Goal: Check status: Check status

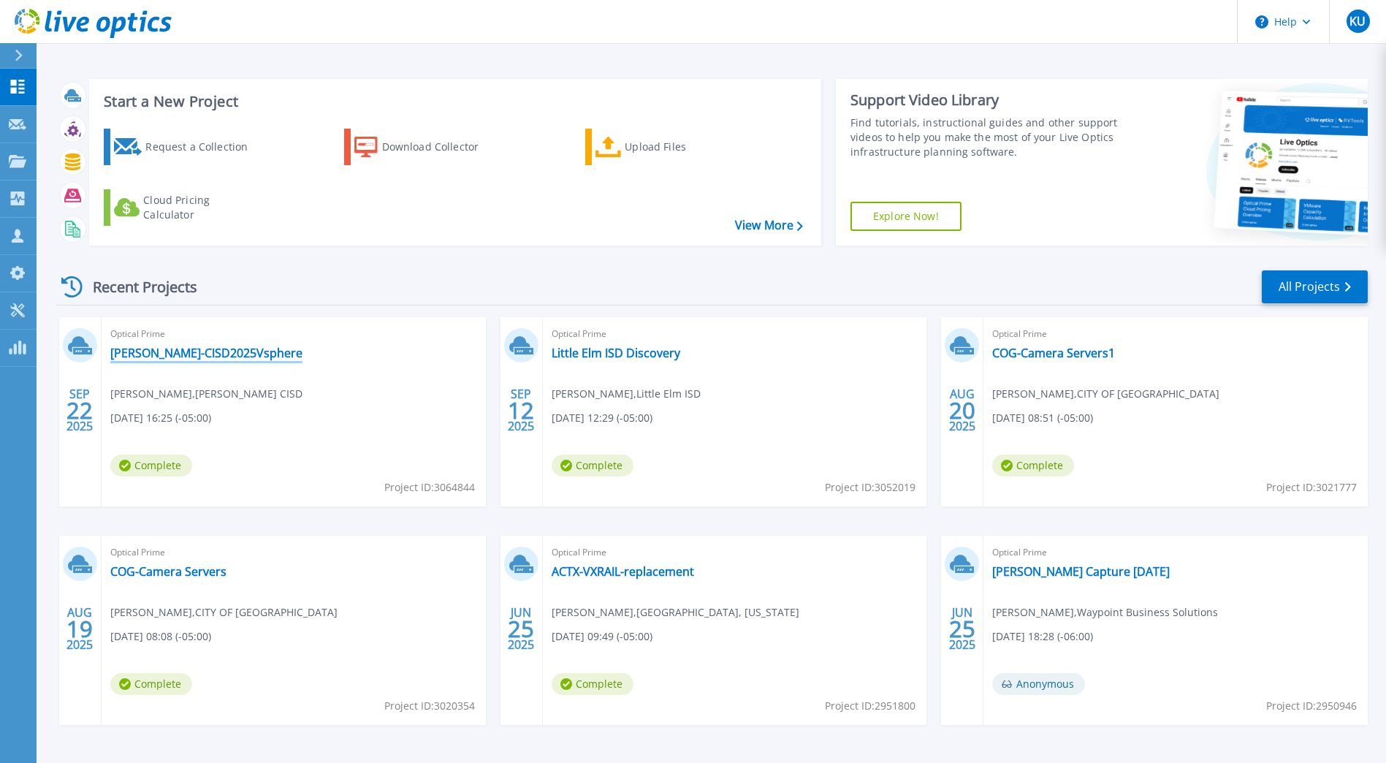
click at [184, 354] on link "[PERSON_NAME]-CISD2025Vsphere" at bounding box center [206, 353] width 192 height 15
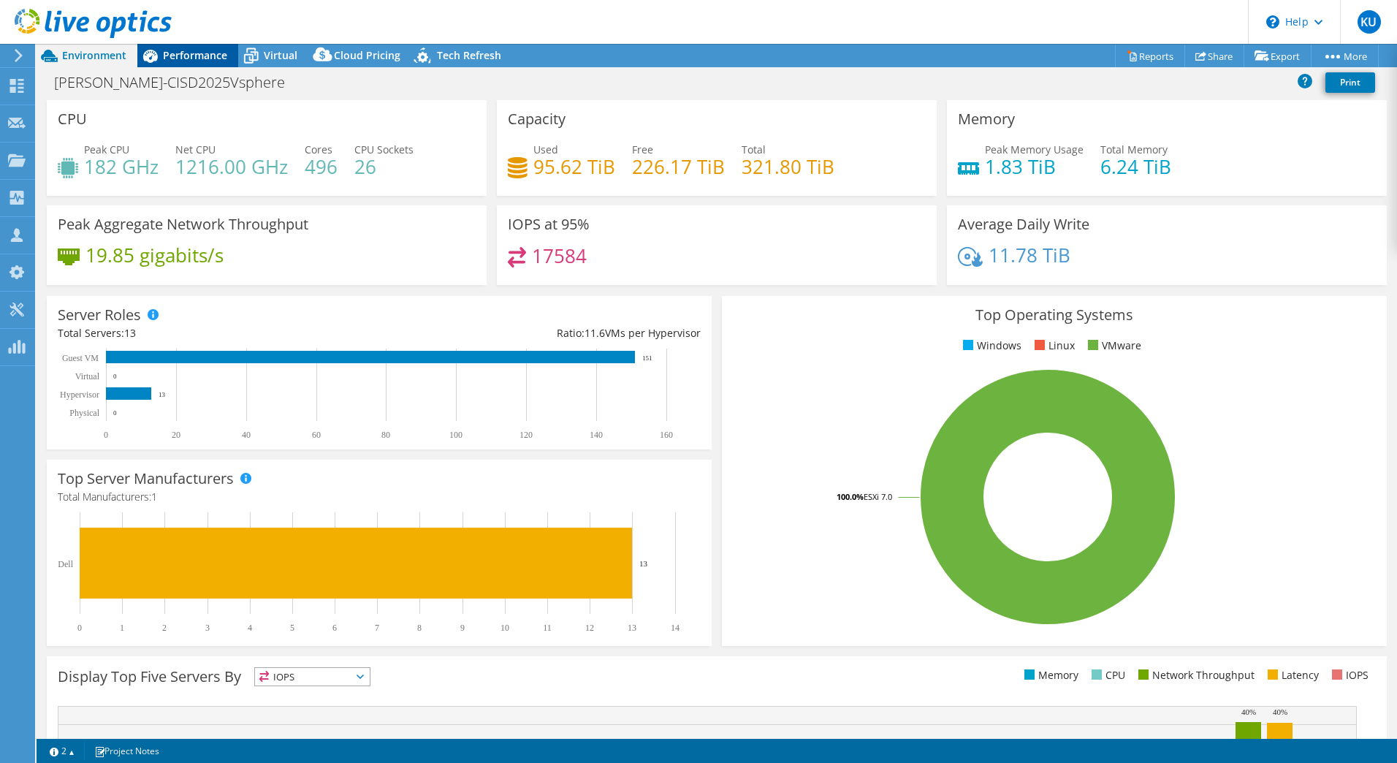
click at [219, 60] on span "Performance" at bounding box center [195, 55] width 64 height 14
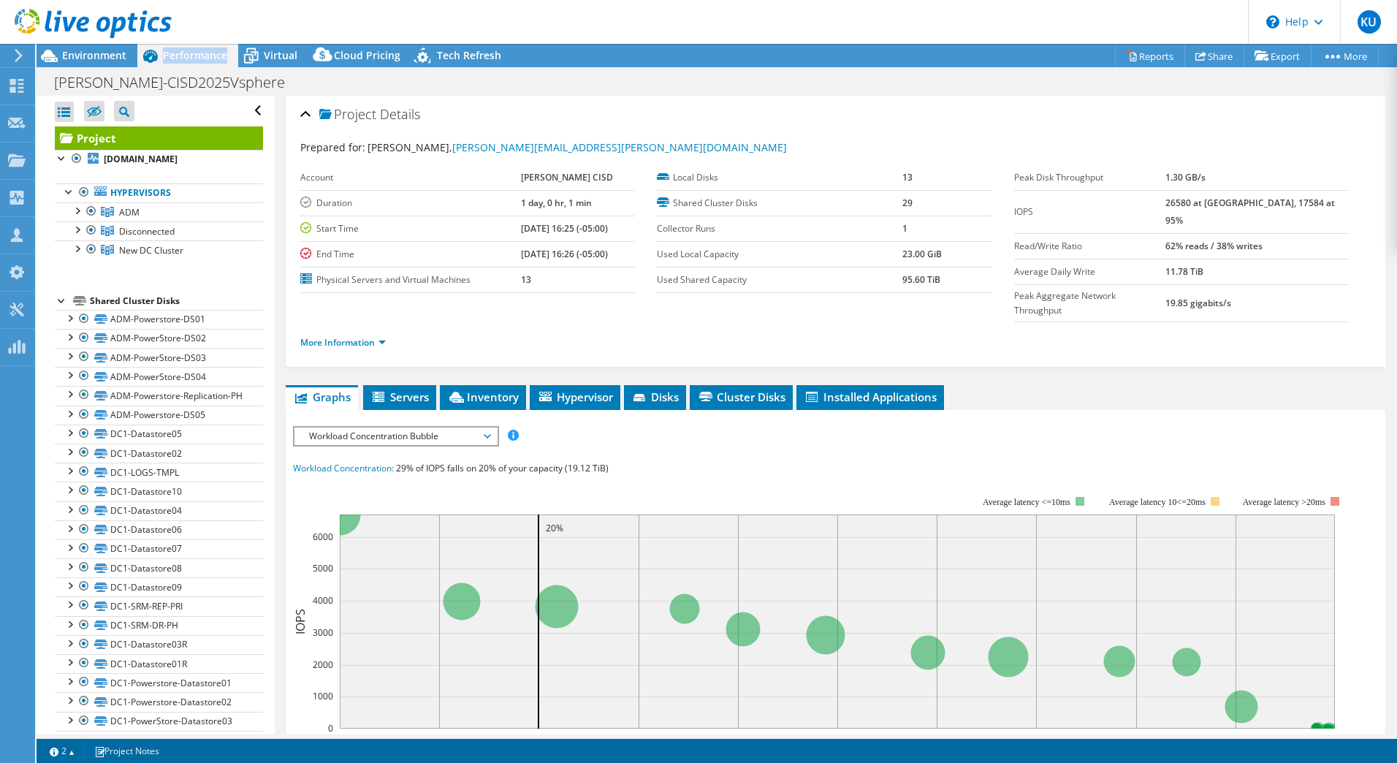
click at [219, 60] on span "Performance" at bounding box center [195, 55] width 64 height 14
drag, startPoint x: 219, startPoint y: 60, endPoint x: 403, endPoint y: 23, distance: 187.9
click at [403, 23] on header "KU Channel Partner [PERSON_NAME] [EMAIL_ADDRESS][DOMAIN_NAME] Waypoint Business…" at bounding box center [698, 22] width 1397 height 44
click at [264, 60] on span "Virtual" at bounding box center [281, 55] width 34 height 14
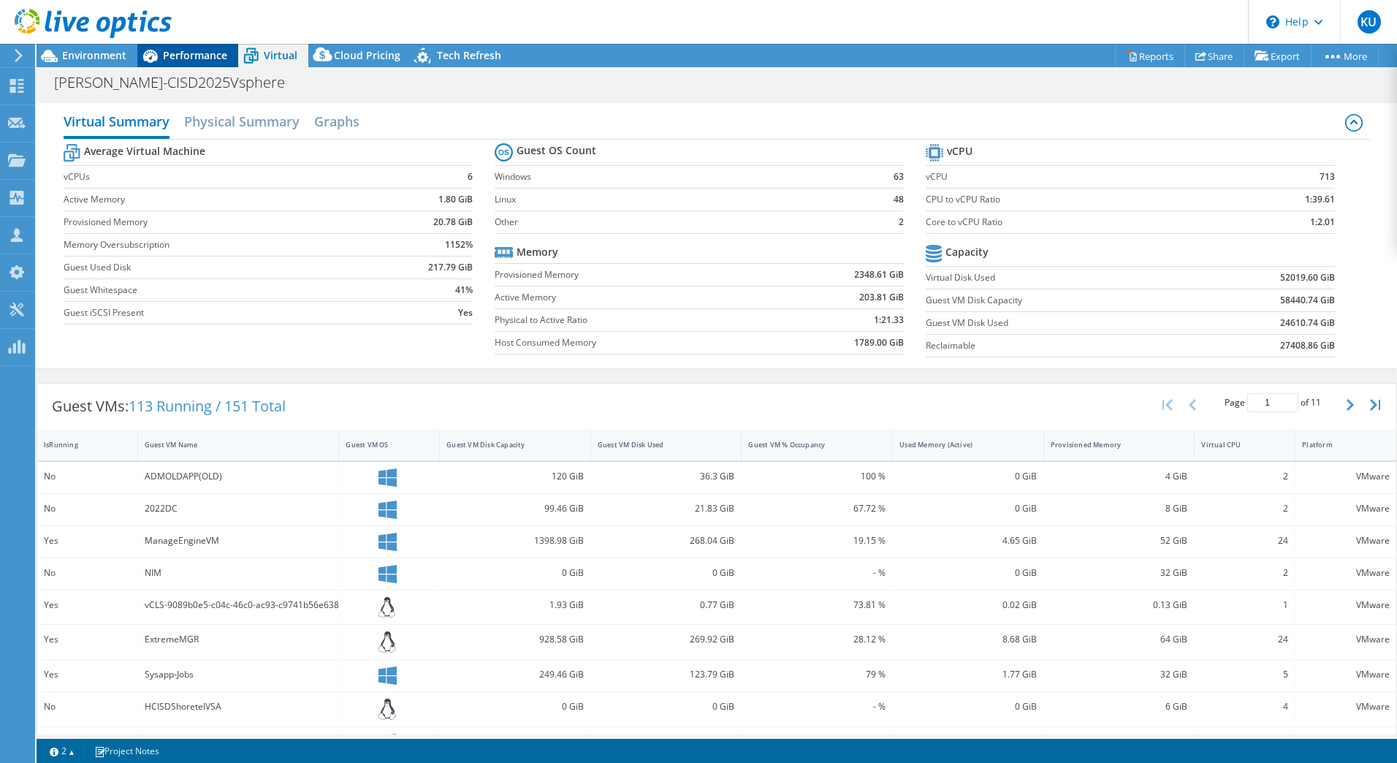
click at [213, 53] on span "Performance" at bounding box center [195, 55] width 64 height 14
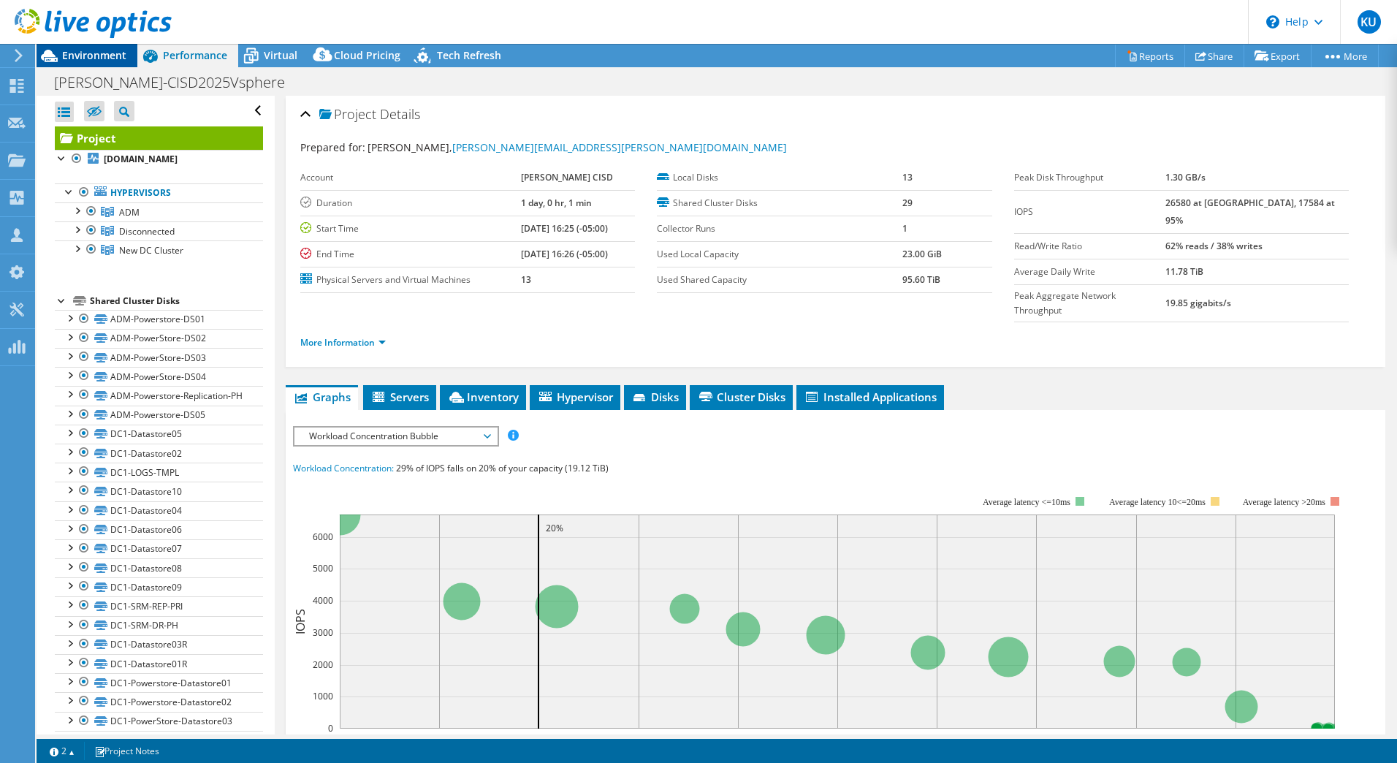
click at [102, 59] on span "Environment" at bounding box center [94, 55] width 64 height 14
